Goal: Information Seeking & Learning: Understand process/instructions

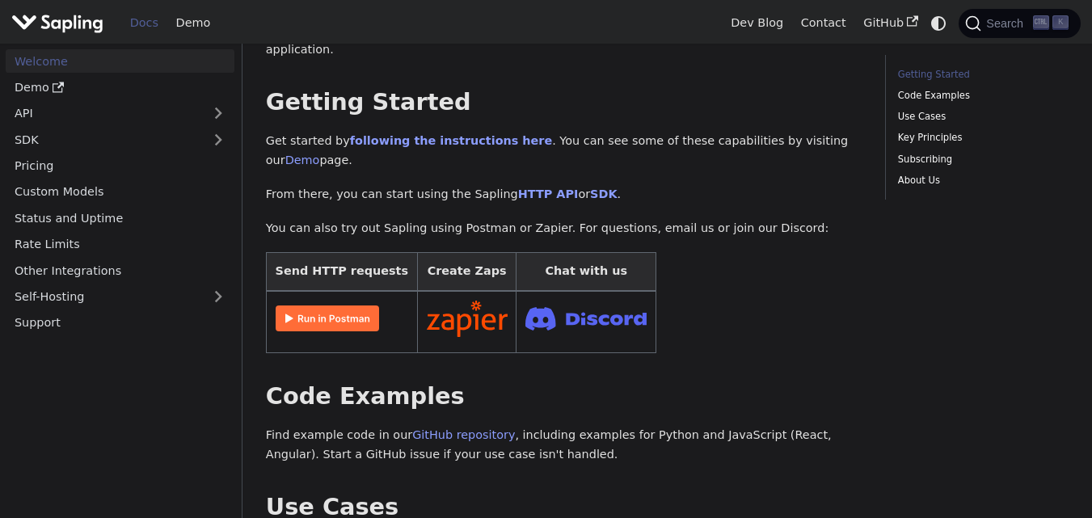
click at [337, 305] on img at bounding box center [327, 318] width 103 height 26
click at [536, 187] on link "HTTP API" at bounding box center [548, 193] width 61 height 13
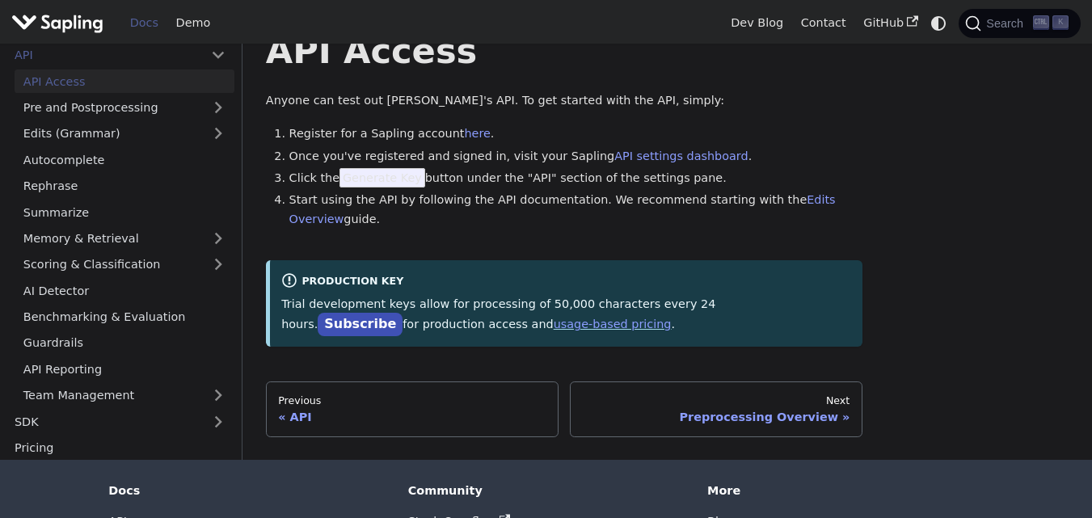
scroll to position [59, 0]
click at [369, 175] on span "Generate Key" at bounding box center [382, 176] width 86 height 19
drag, startPoint x: 369, startPoint y: 175, endPoint x: 395, endPoint y: 175, distance: 25.9
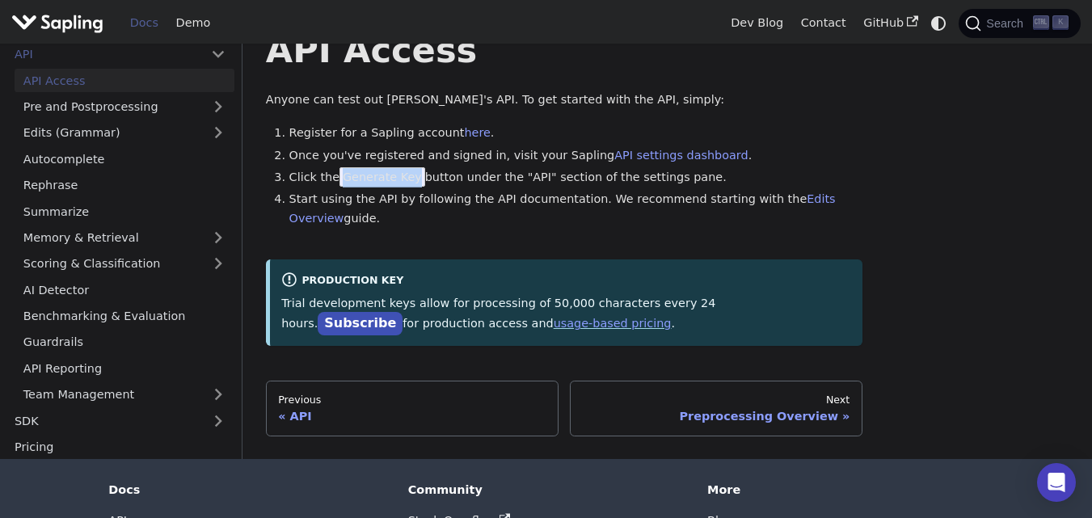
click at [395, 175] on span "Generate Key" at bounding box center [382, 176] width 86 height 19
click at [174, 115] on link "Pre and Postprocessing" at bounding box center [125, 106] width 220 height 23
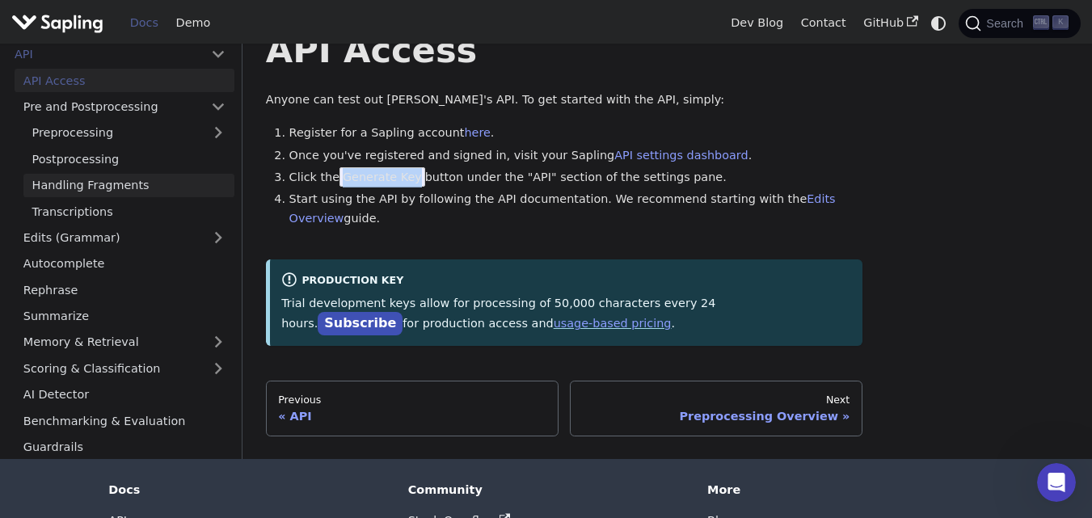
click at [147, 187] on link "Handling Fragments" at bounding box center [128, 185] width 211 height 23
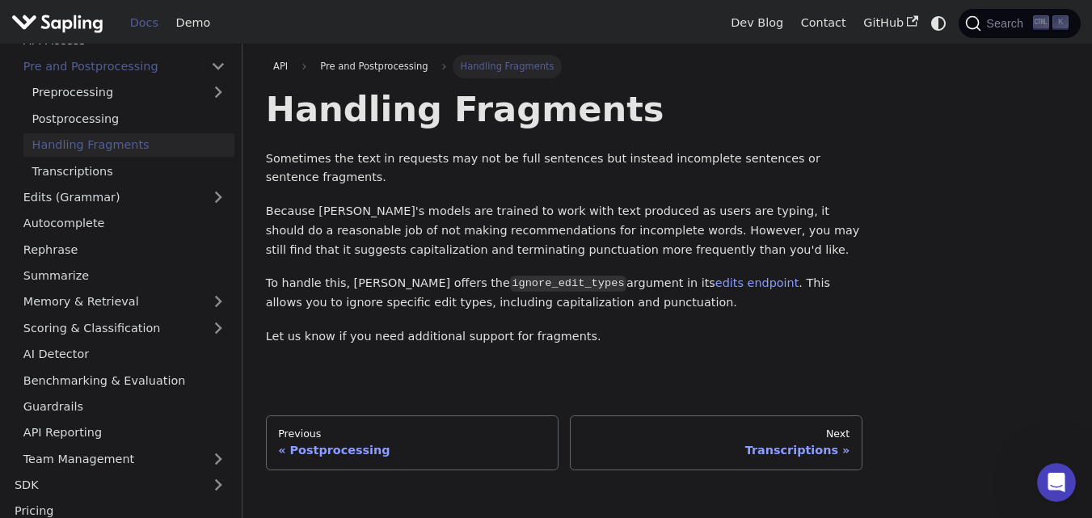
scroll to position [102, 0]
click at [130, 236] on link "Rephrase" at bounding box center [125, 246] width 220 height 23
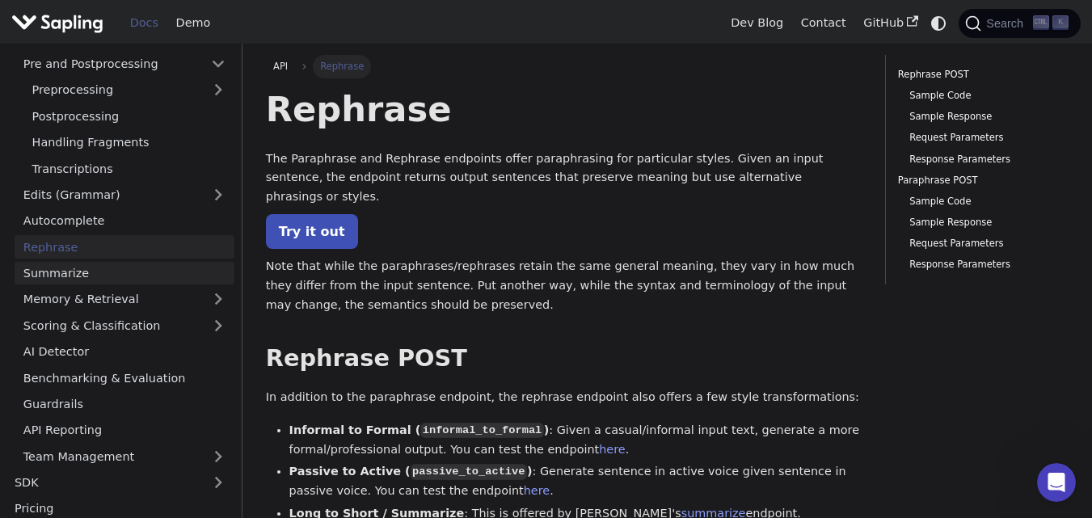
click at [92, 268] on link "Summarize" at bounding box center [125, 273] width 220 height 23
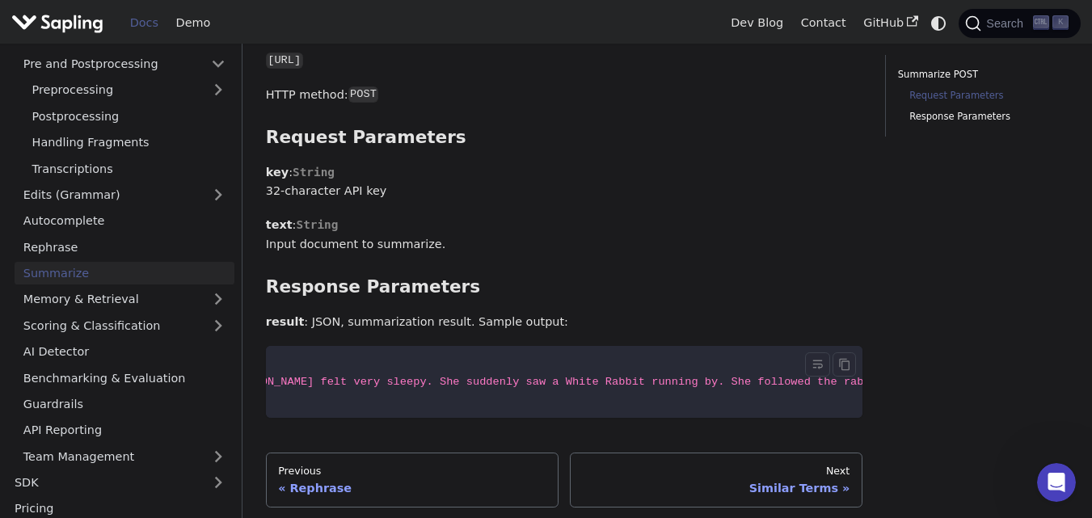
scroll to position [0, 137]
